Goal: Transaction & Acquisition: Purchase product/service

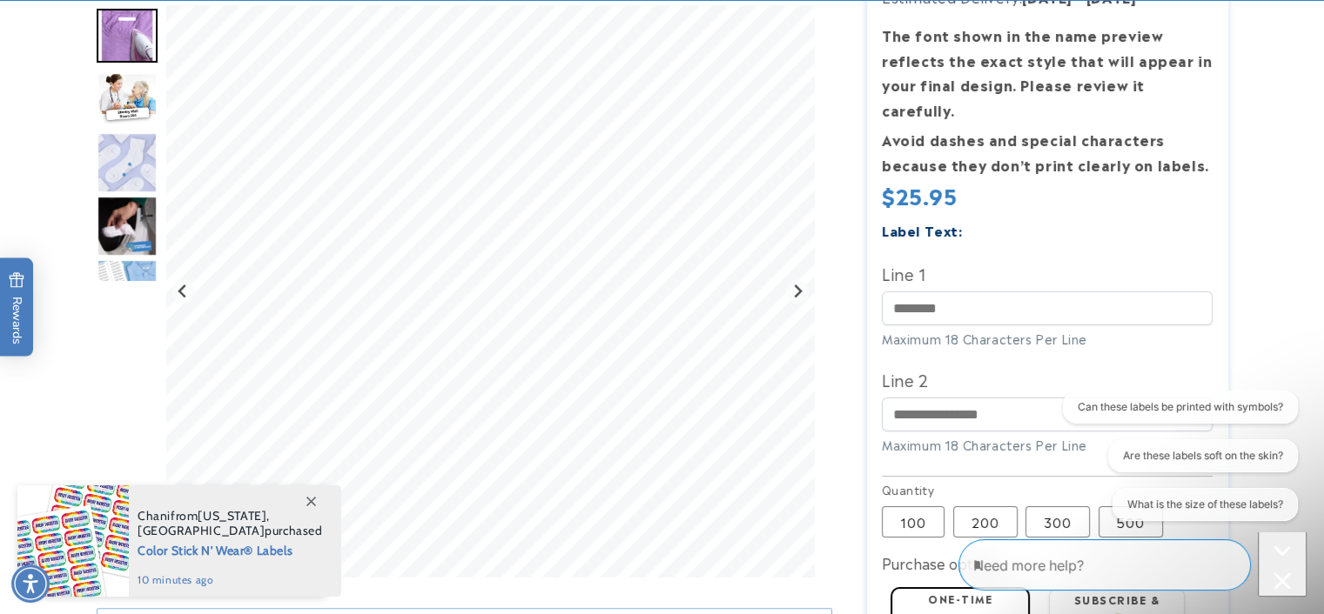
scroll to position [348, 0]
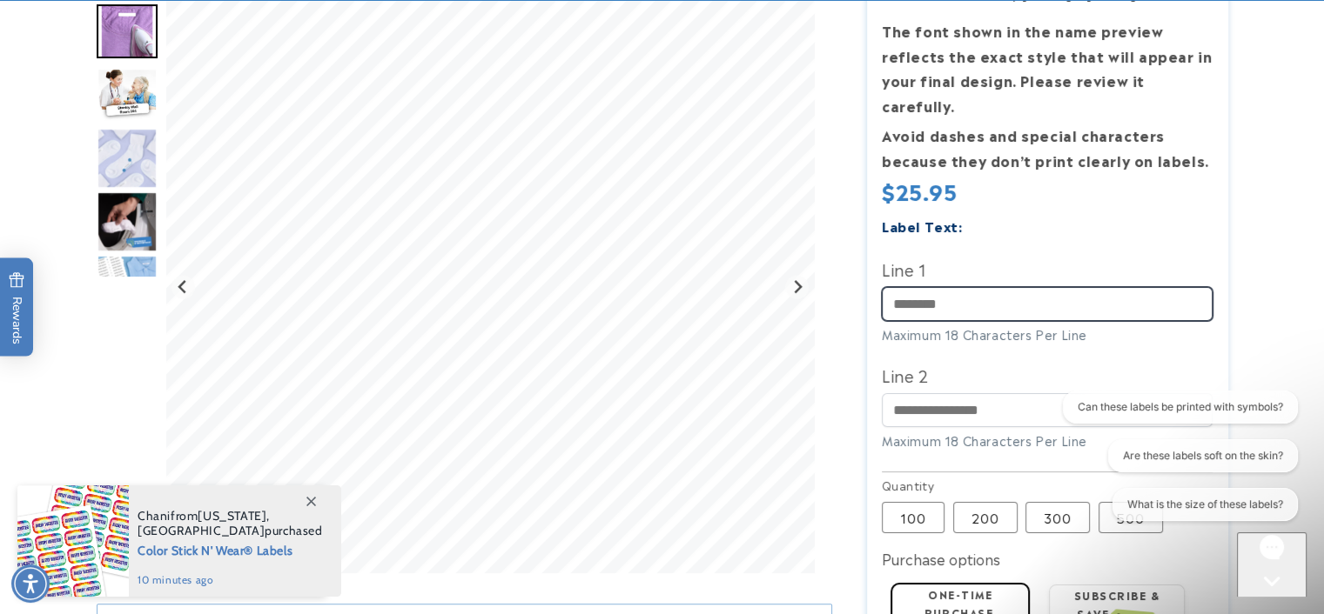
click at [921, 287] on input "Line 1" at bounding box center [1046, 304] width 331 height 34
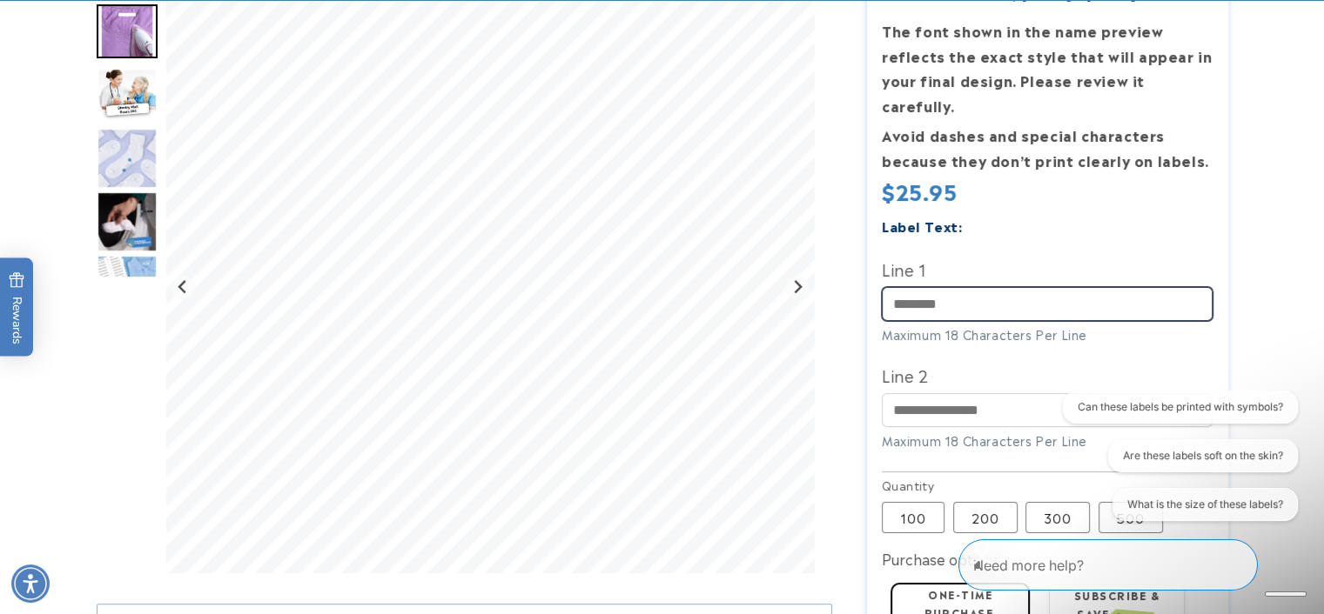
click at [937, 287] on input "Line 1" at bounding box center [1046, 304] width 331 height 34
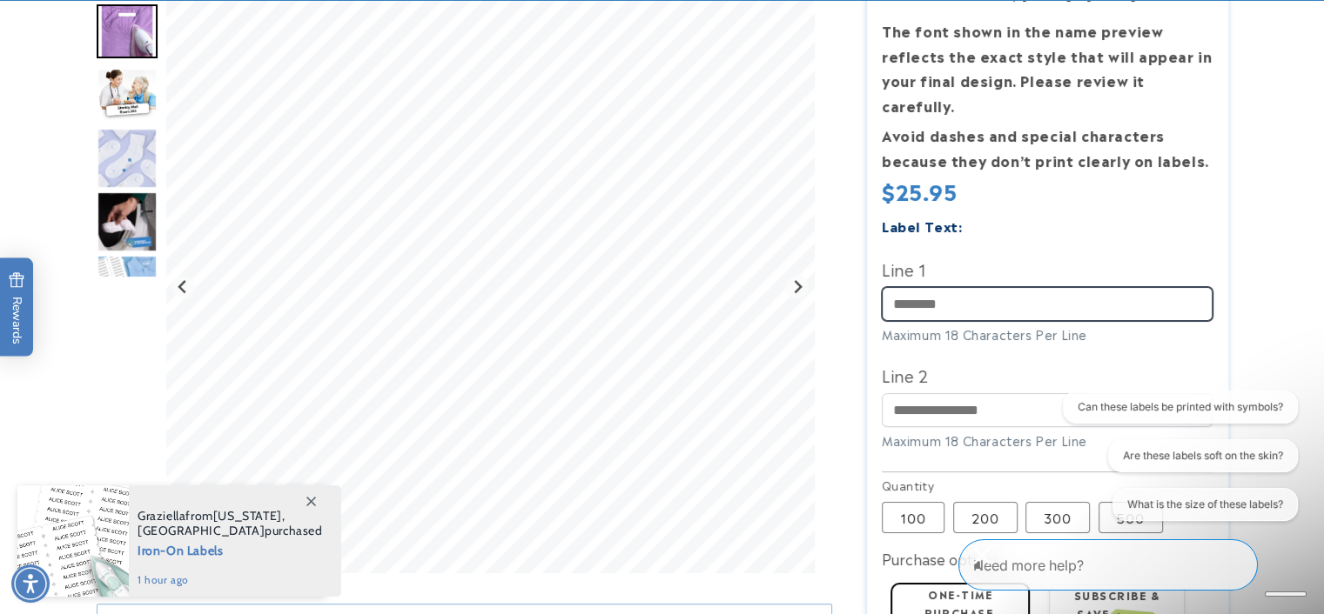
paste input "****"
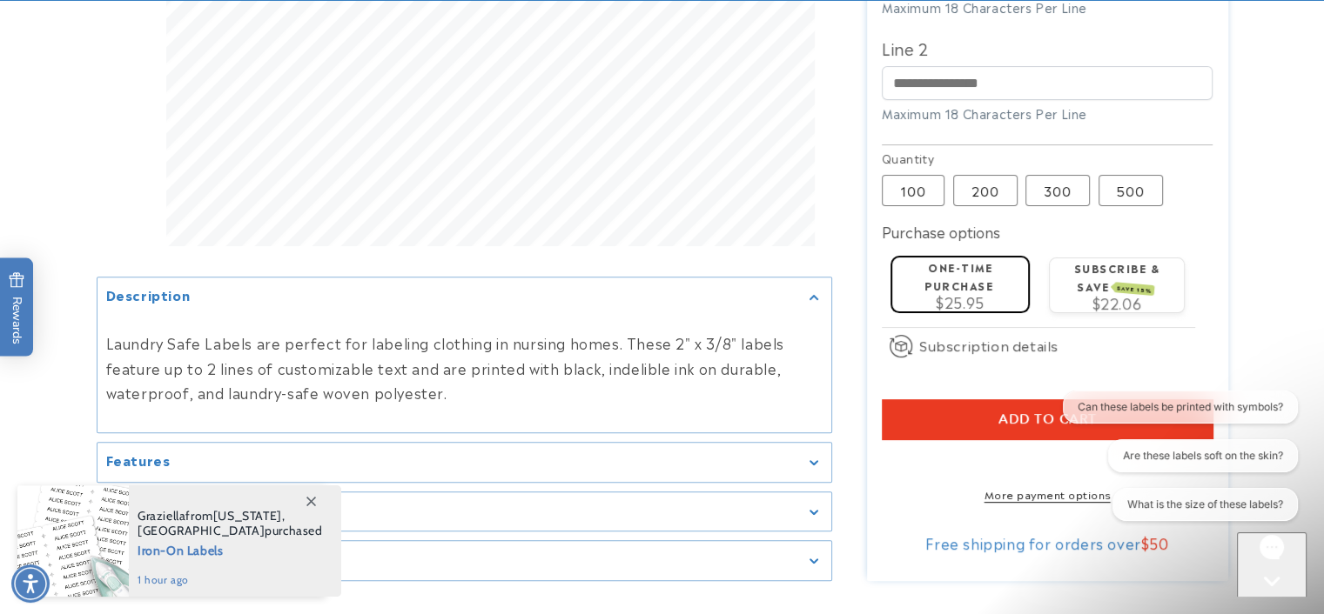
scroll to position [696, 0]
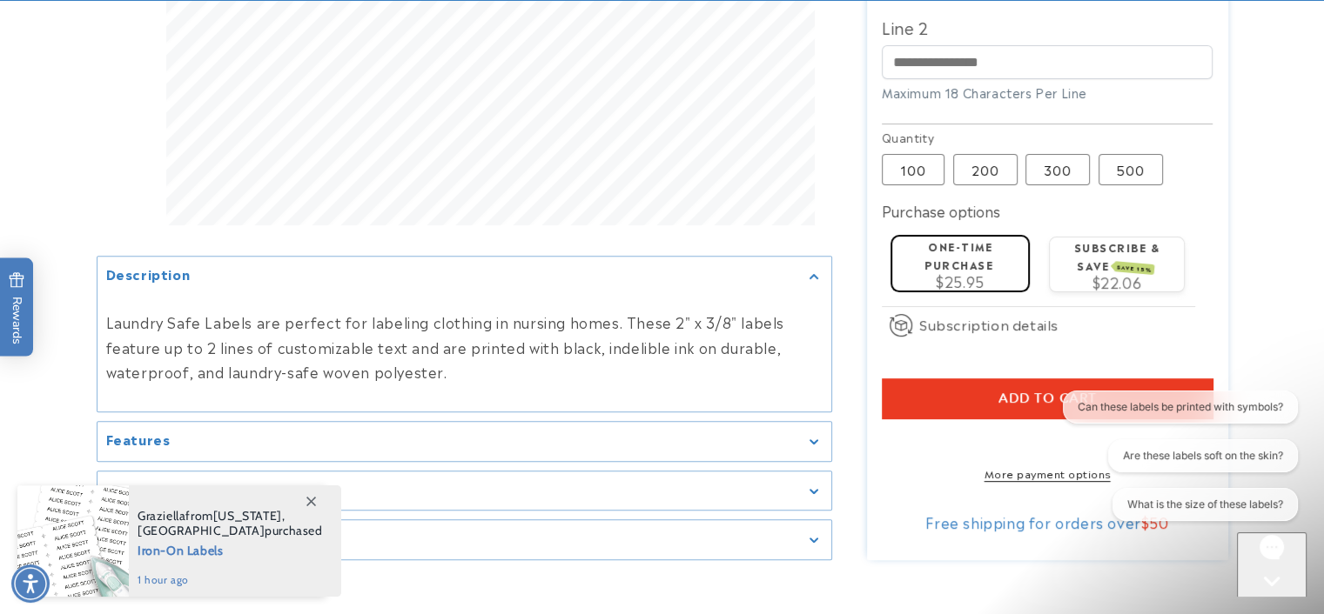
click at [908, 379] on button "Add to cart" at bounding box center [1046, 399] width 331 height 40
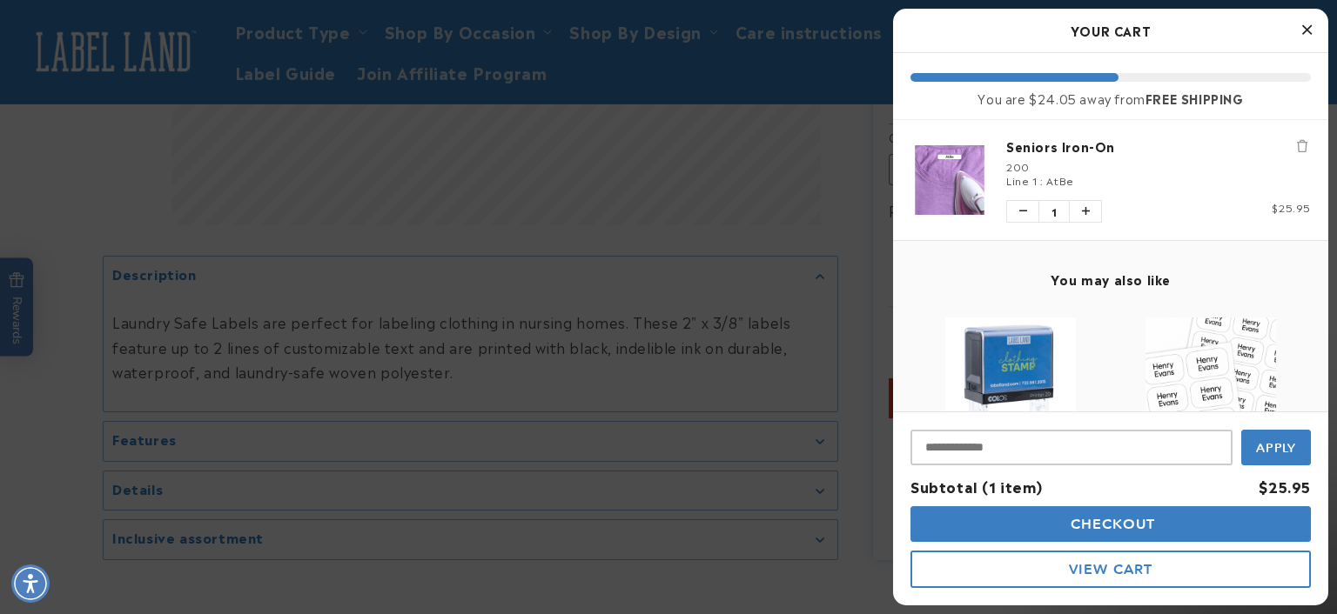
click at [1304, 31] on icon "Close Cart" at bounding box center [1307, 30] width 10 height 16
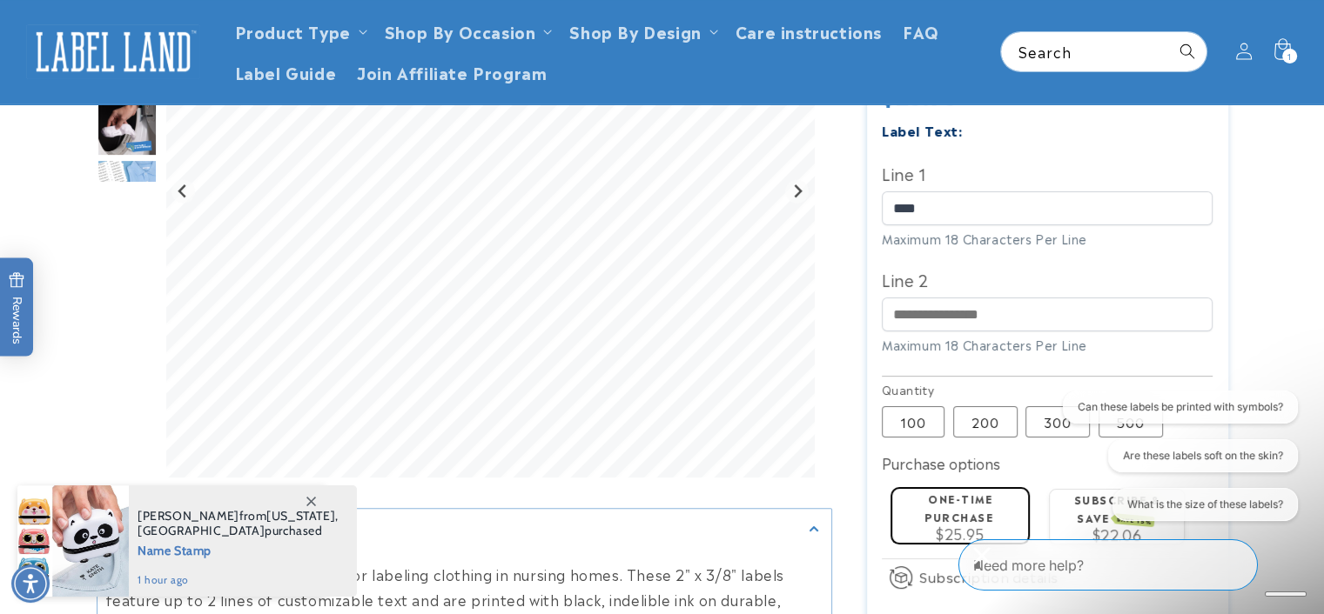
scroll to position [435, 0]
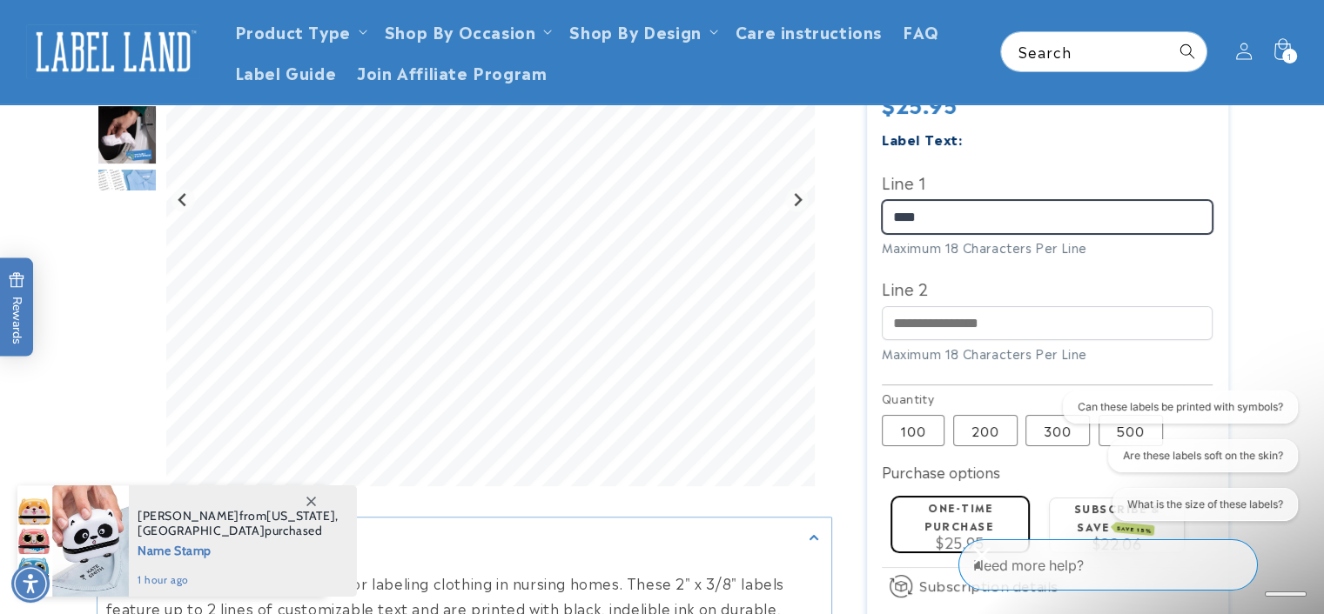
click at [935, 200] on input "****" at bounding box center [1046, 217] width 331 height 34
drag, startPoint x: 936, startPoint y: 191, endPoint x: 868, endPoint y: 191, distance: 68.7
click at [868, 191] on section "Seniors Iron-On Seniors Iron-On 562 Reviews Estimated Delivery: Sep 01 - Sep 05…" at bounding box center [1047, 295] width 361 height 1051
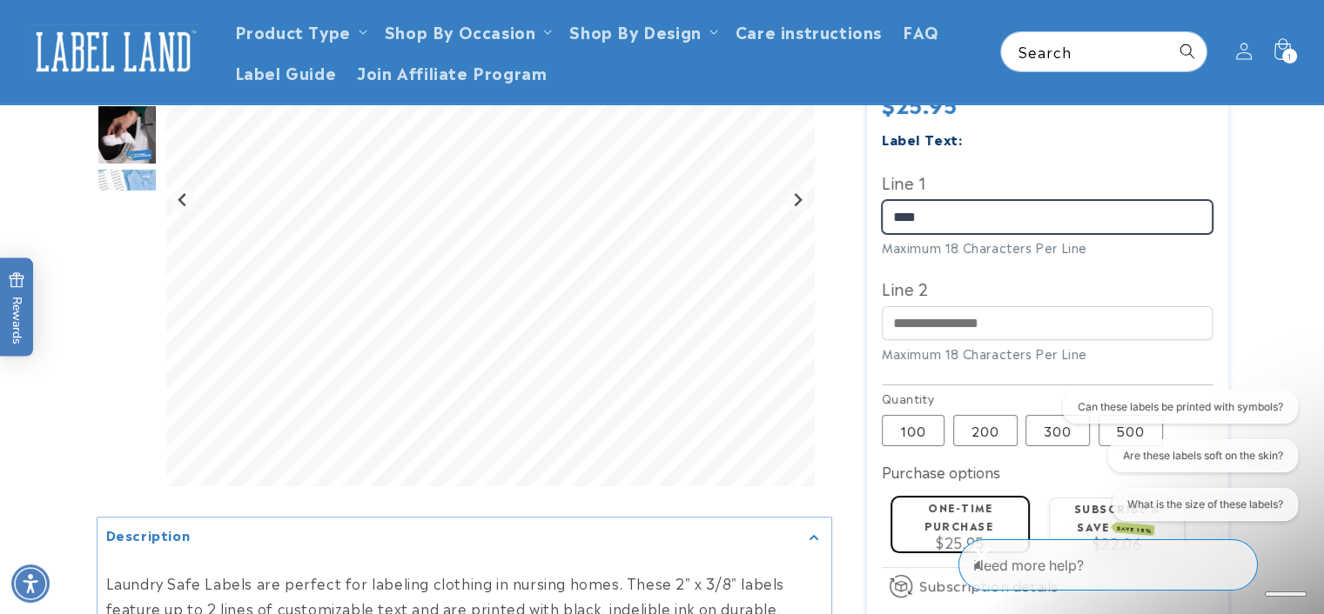
paste input "text"
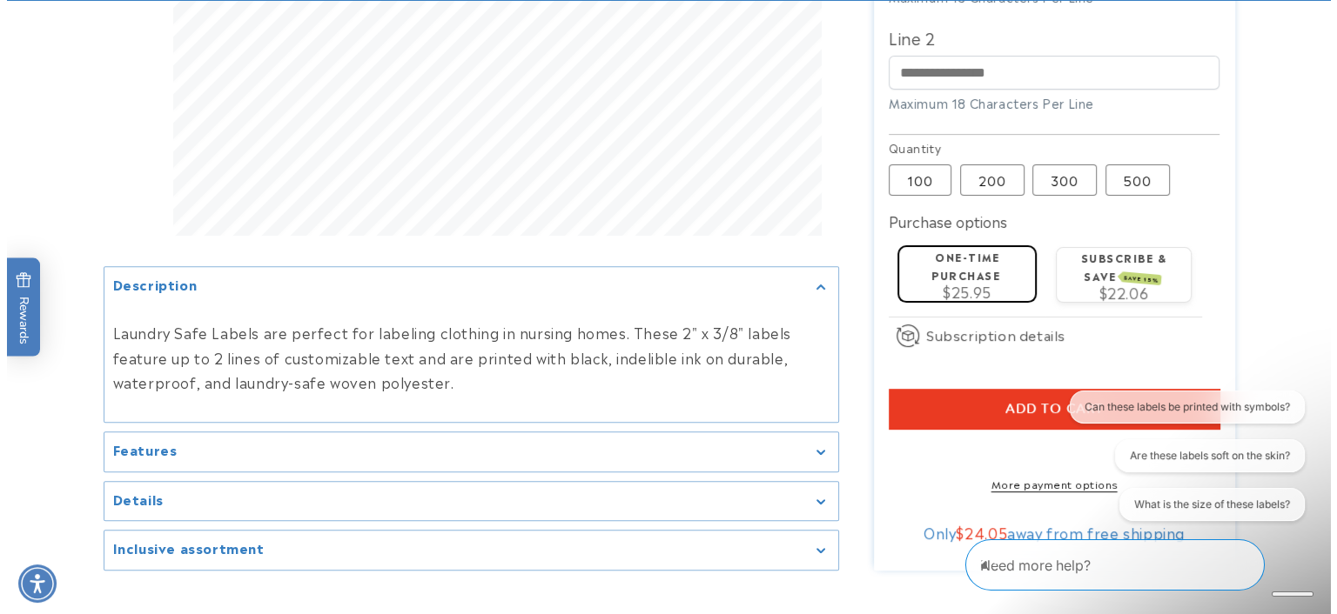
scroll to position [696, 0]
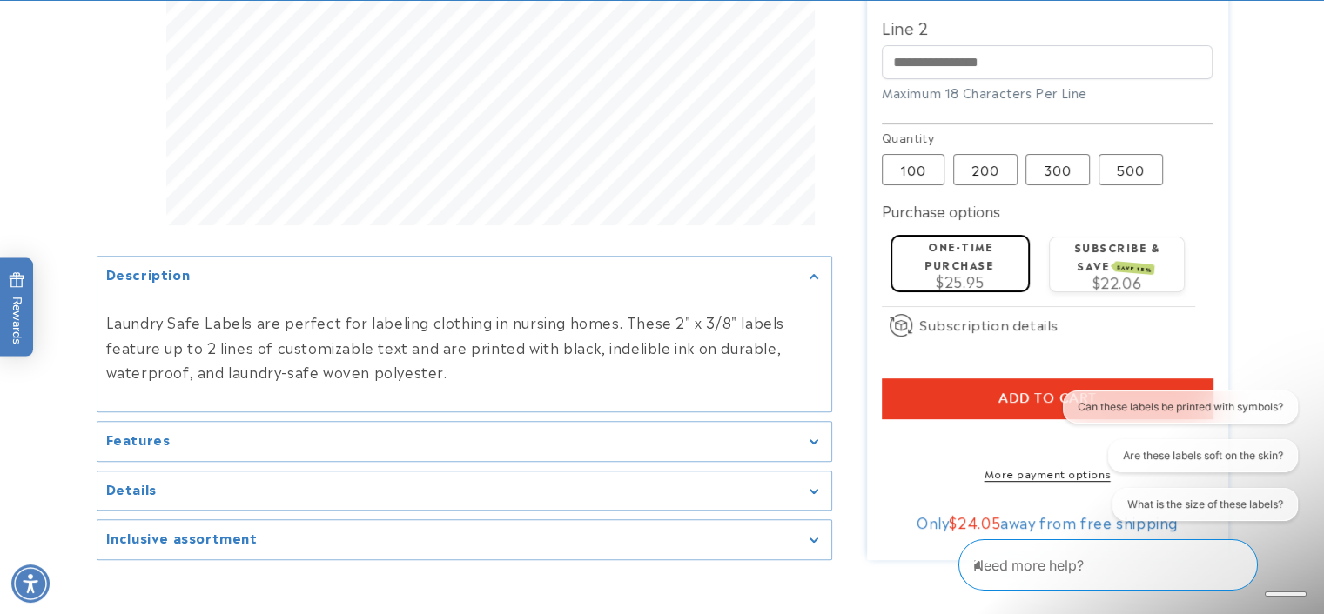
type input "****"
click at [980, 379] on button "Add to cart" at bounding box center [1046, 399] width 331 height 40
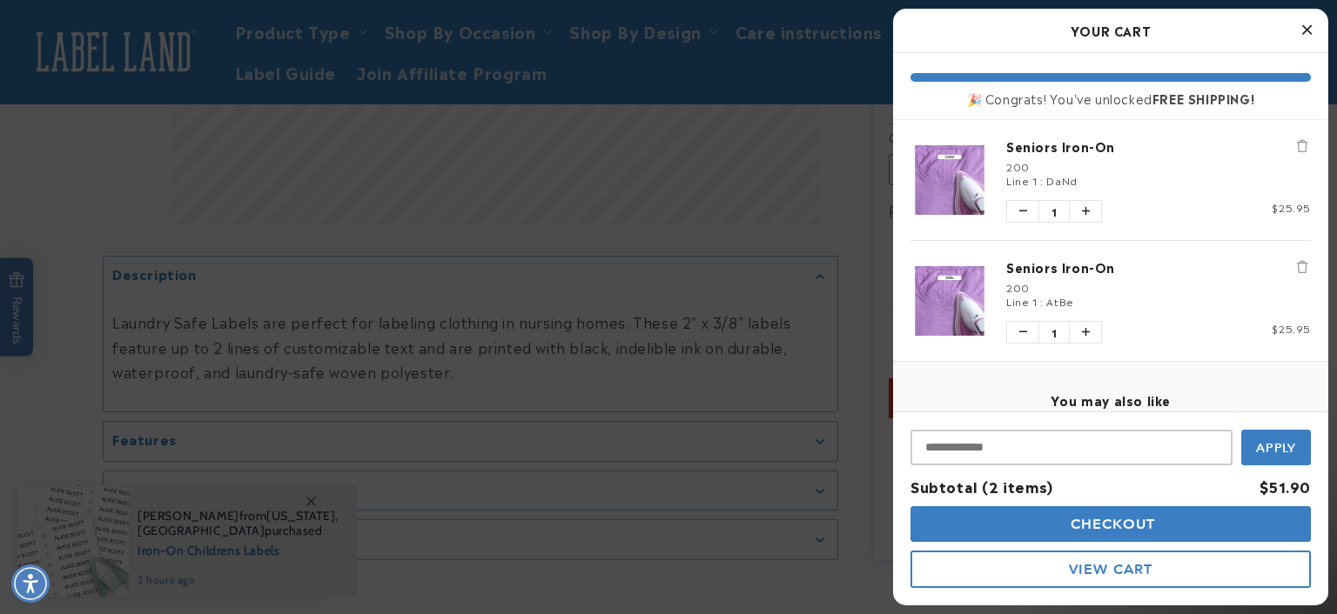
click at [1130, 516] on span "Checkout" at bounding box center [1111, 524] width 90 height 17
